Goal: Transaction & Acquisition: Purchase product/service

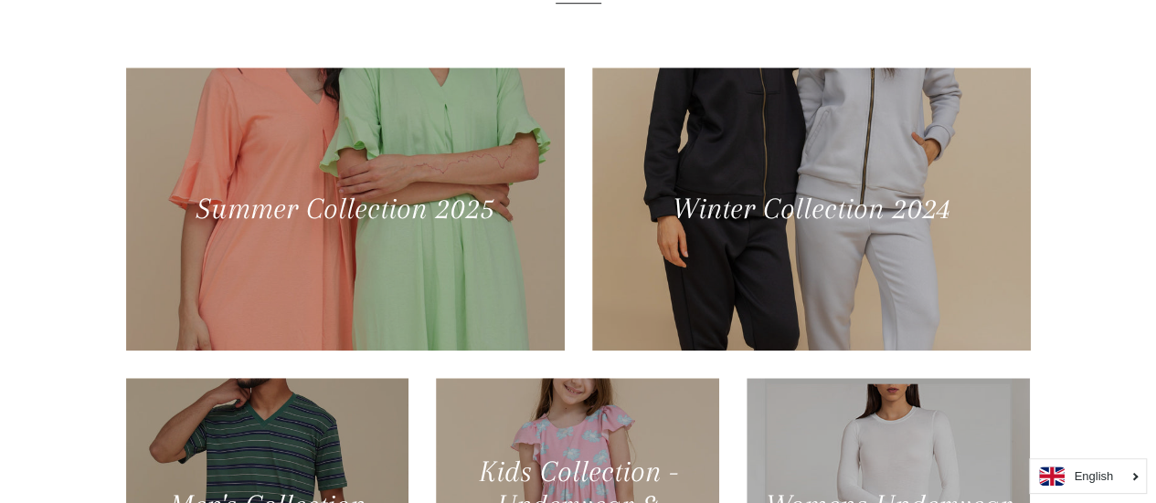
scroll to position [183, 0]
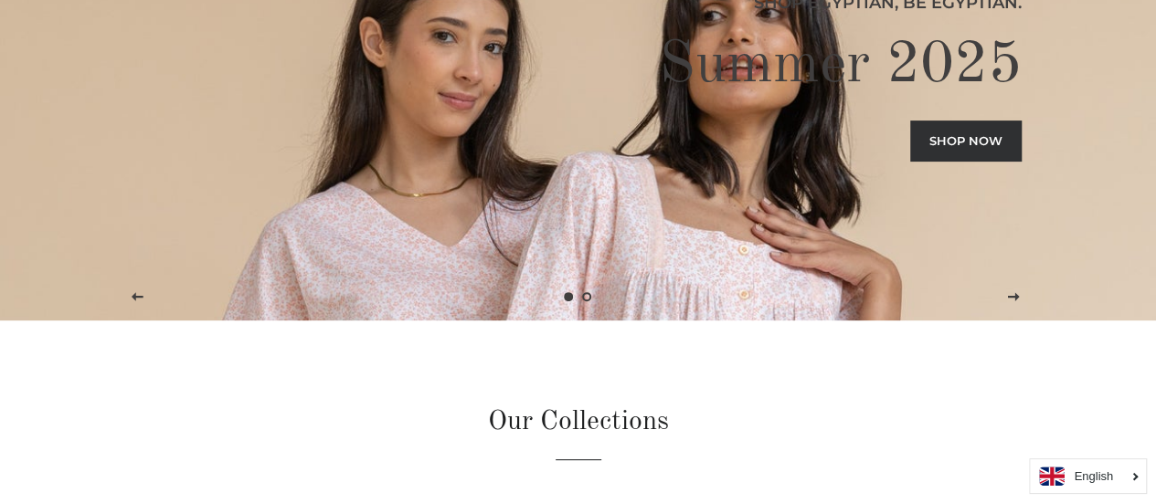
click at [983, 136] on link "Shop now" at bounding box center [965, 141] width 111 height 40
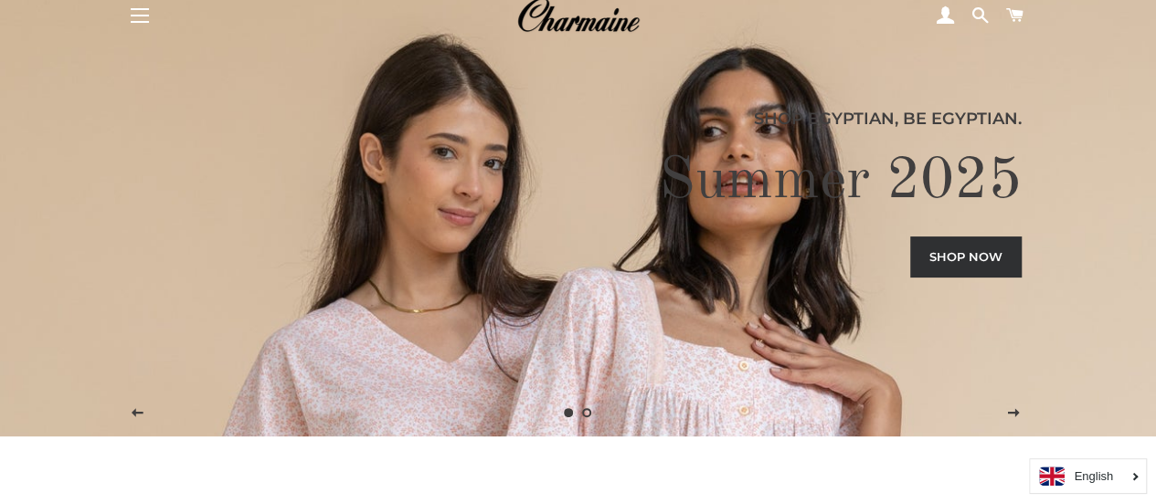
scroll to position [0, 0]
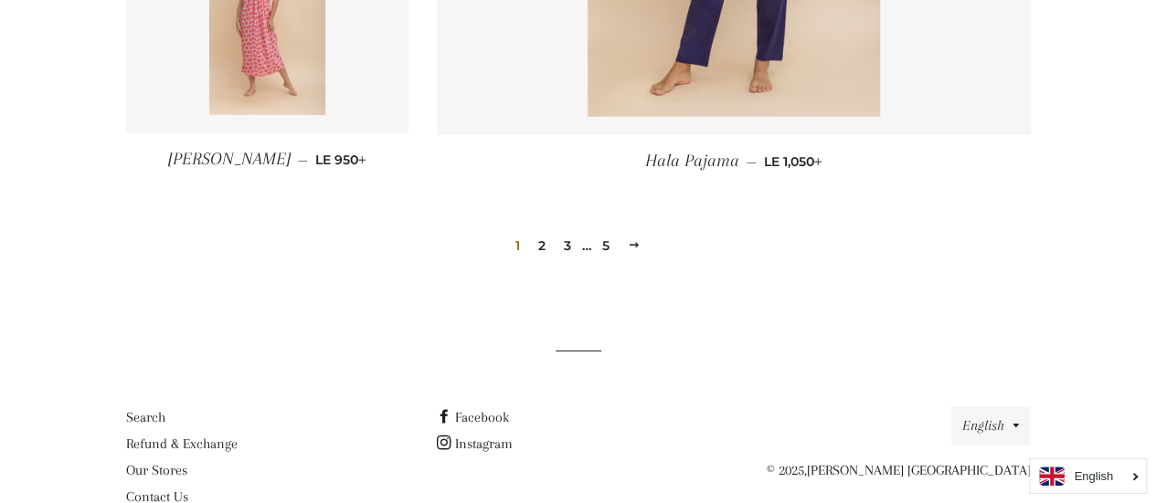
scroll to position [2747, 0]
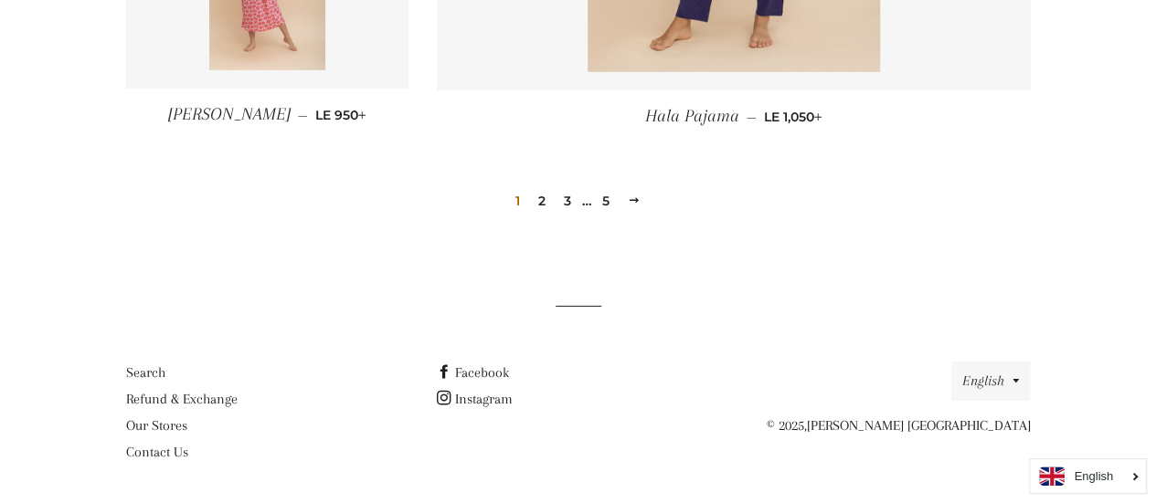
click at [628, 196] on span at bounding box center [634, 201] width 13 height 14
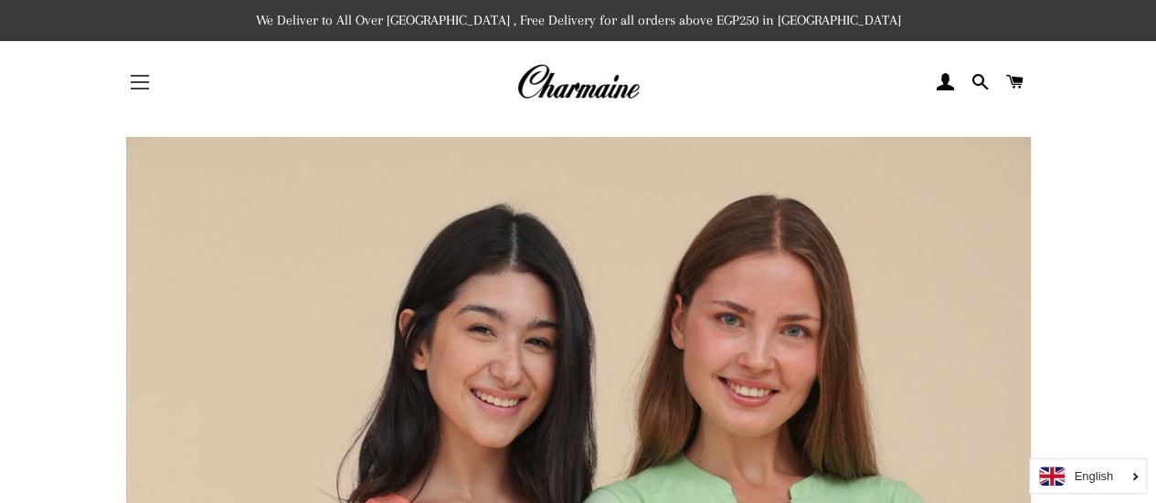
click at [128, 87] on button "Site navigation" at bounding box center [140, 82] width 46 height 46
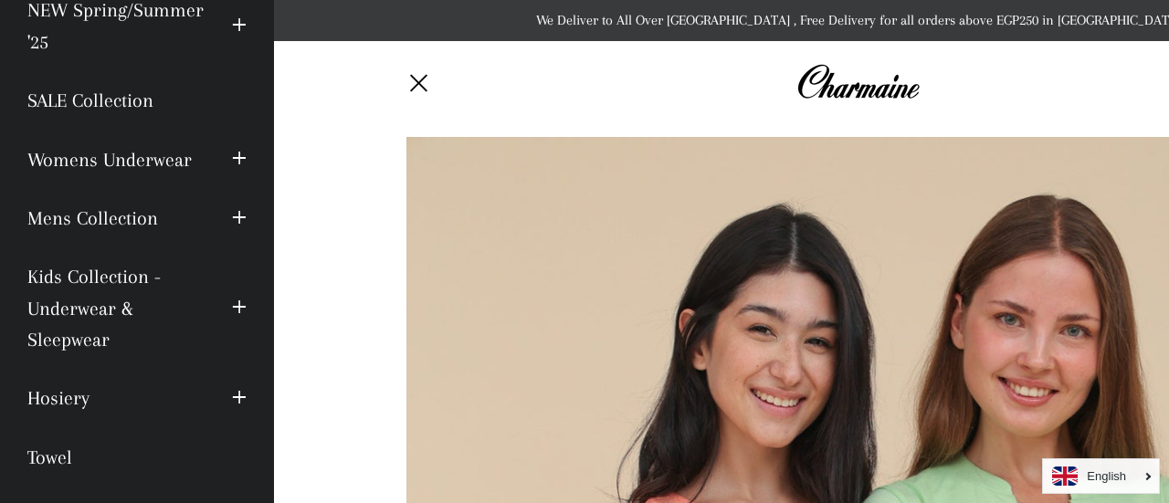
scroll to position [183, 0]
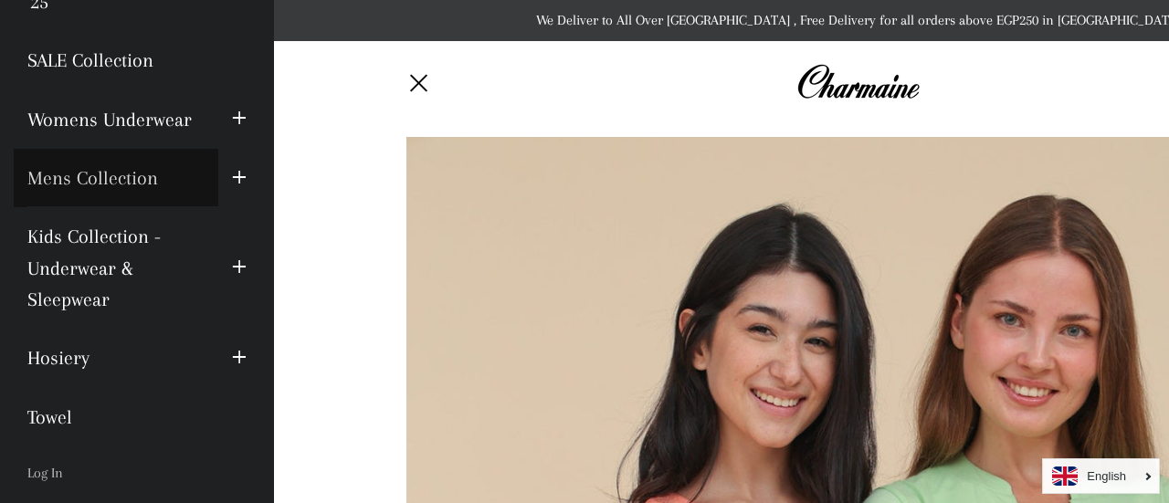
click at [137, 172] on link "Mens Collection" at bounding box center [116, 178] width 205 height 58
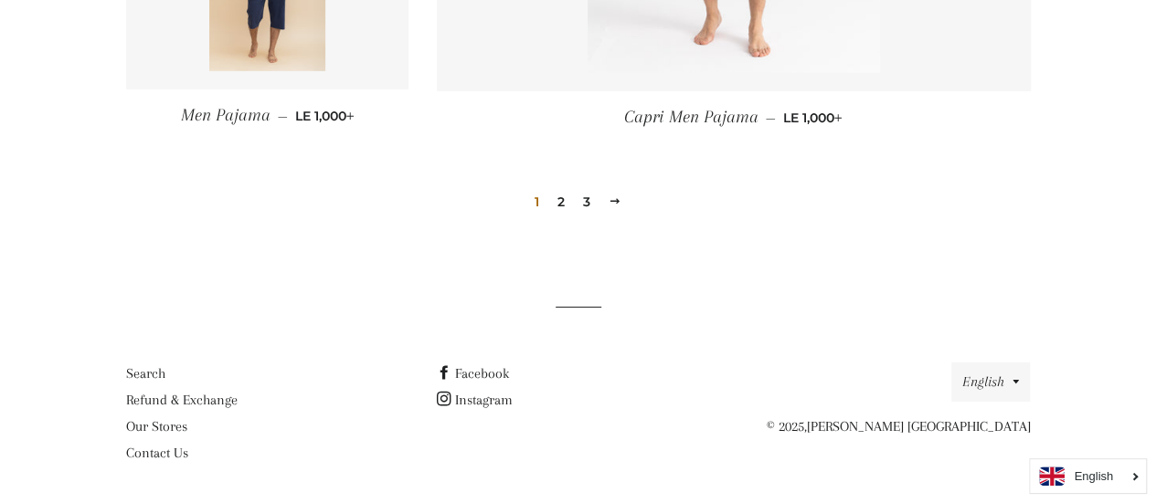
scroll to position [2747, 0]
click at [563, 205] on link "2" at bounding box center [561, 200] width 22 height 27
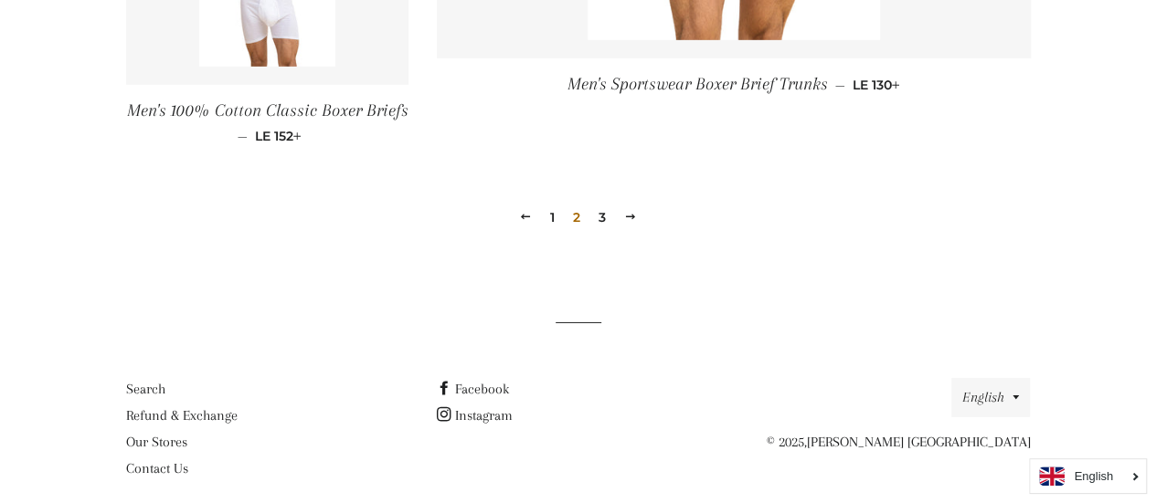
scroll to position [2879, 0]
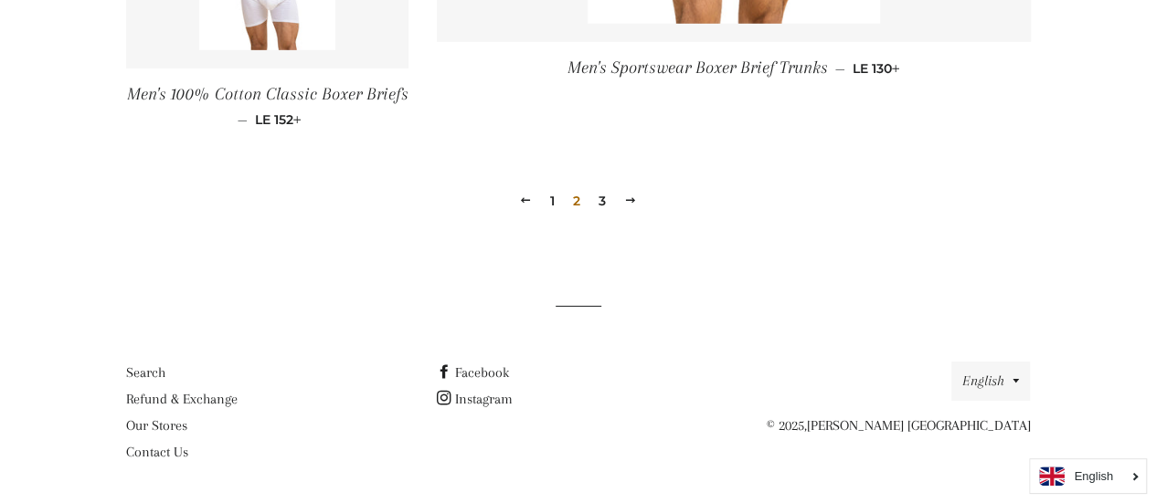
click at [606, 198] on link "3" at bounding box center [602, 200] width 22 height 27
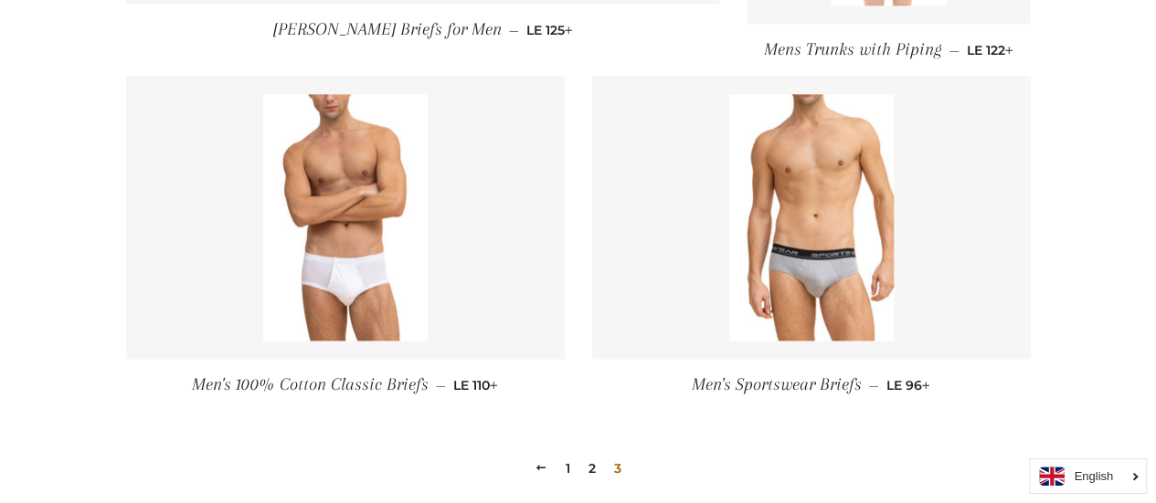
scroll to position [1279, 0]
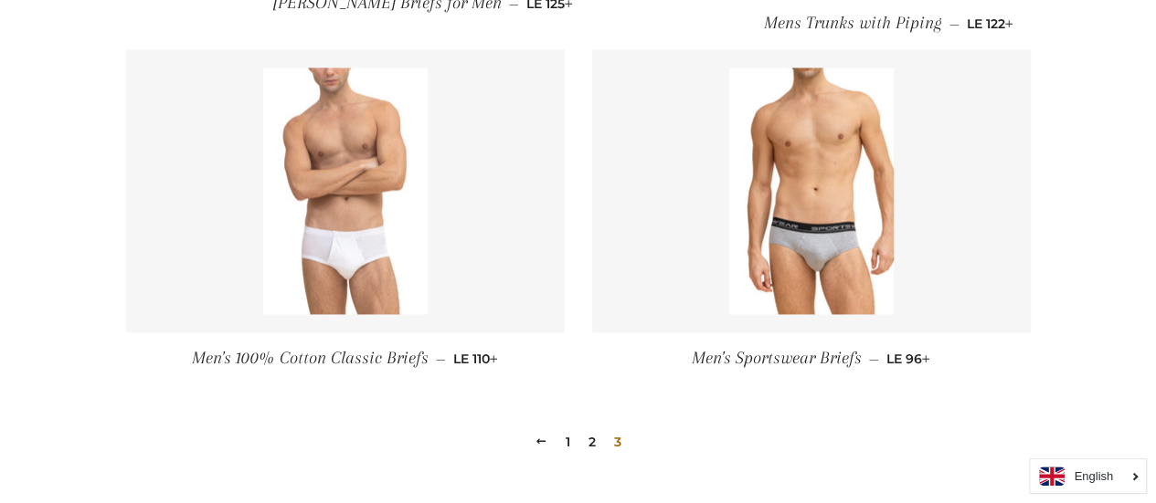
click at [391, 238] on img at bounding box center [345, 191] width 164 height 247
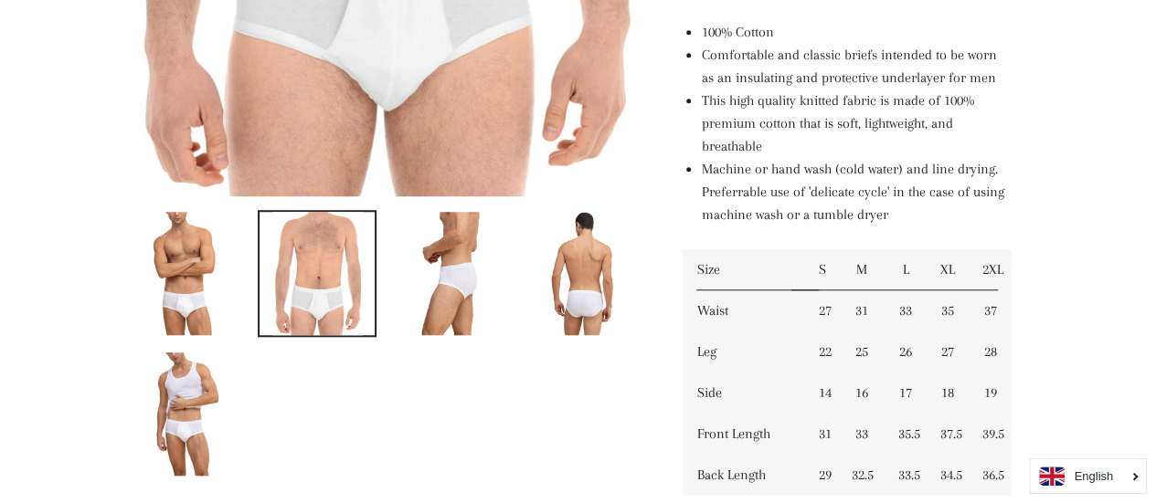
scroll to position [731, 0]
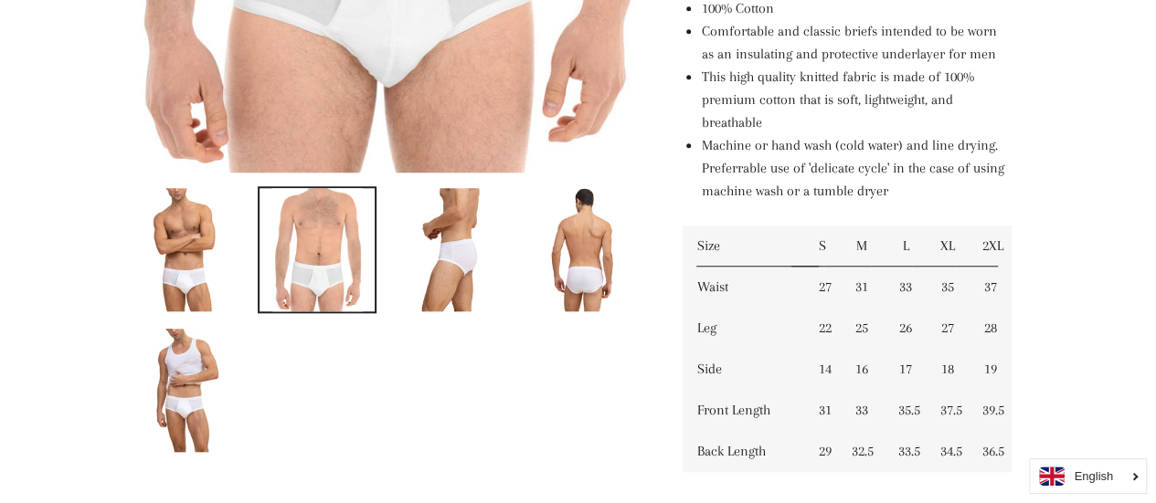
click at [186, 390] on img at bounding box center [185, 390] width 102 height 123
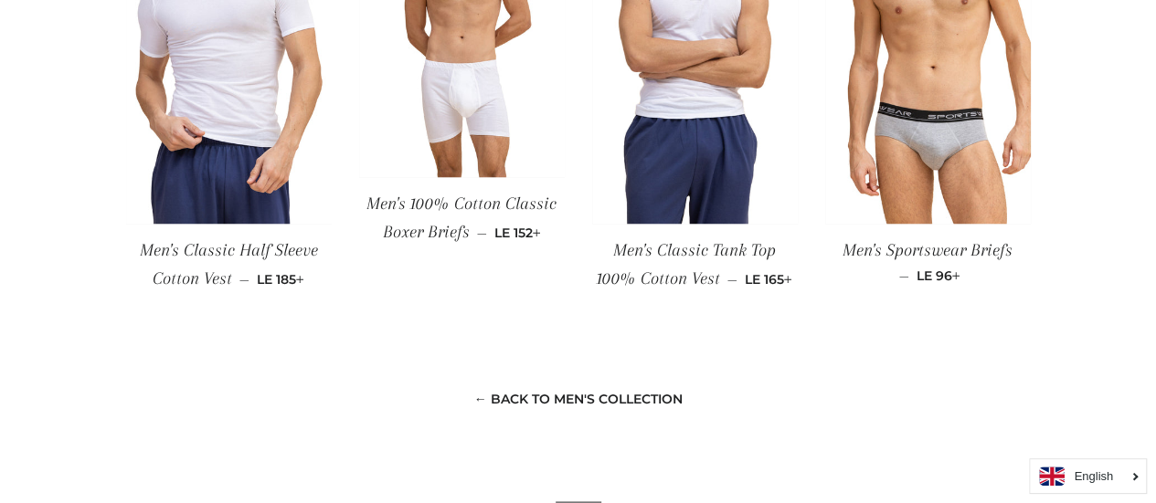
scroll to position [1462, 0]
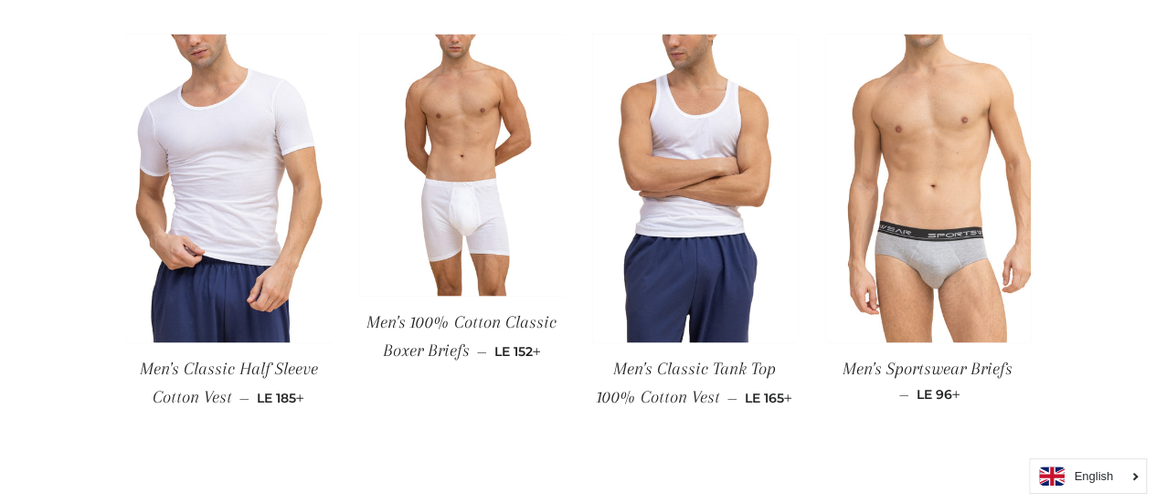
click at [931, 240] on img at bounding box center [928, 188] width 206 height 309
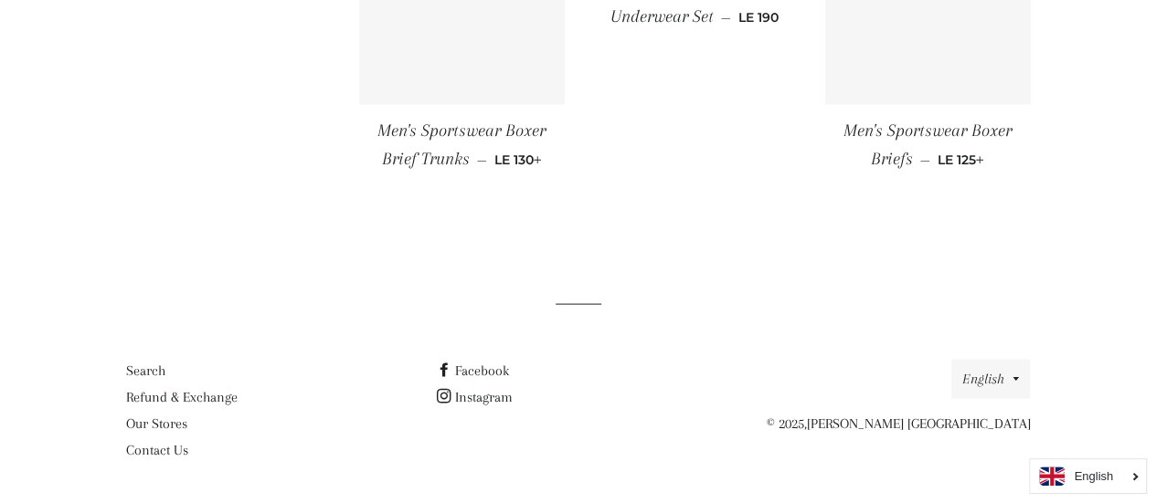
scroll to position [1811, 0]
